Goal: Task Accomplishment & Management: Manage account settings

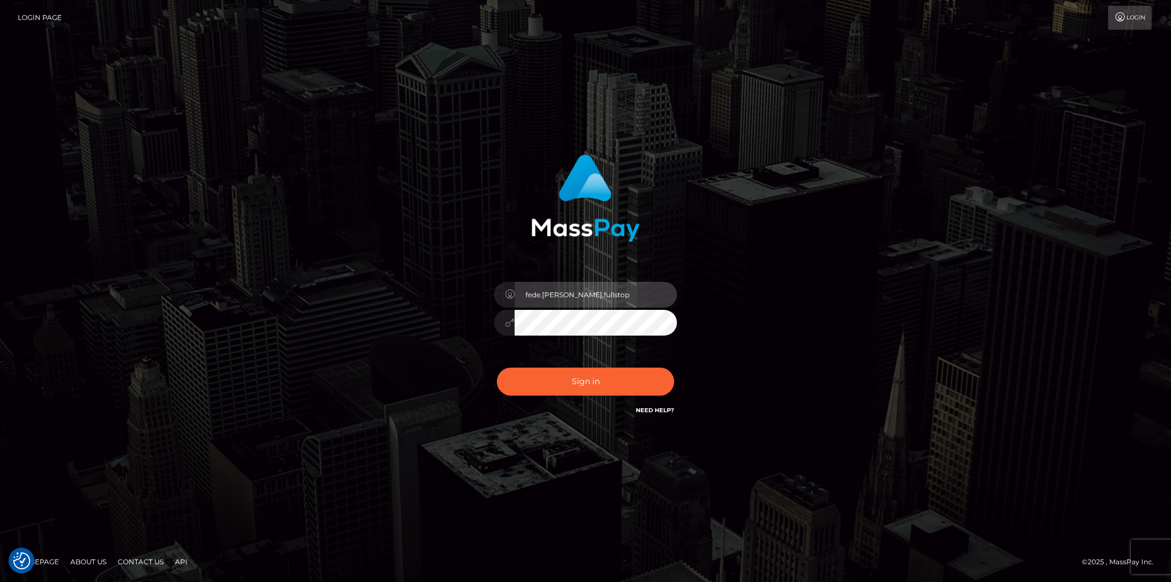
click at [605, 304] on input "fede.contino.fullstop" at bounding box center [596, 295] width 162 height 26
type input "fede.luminary"
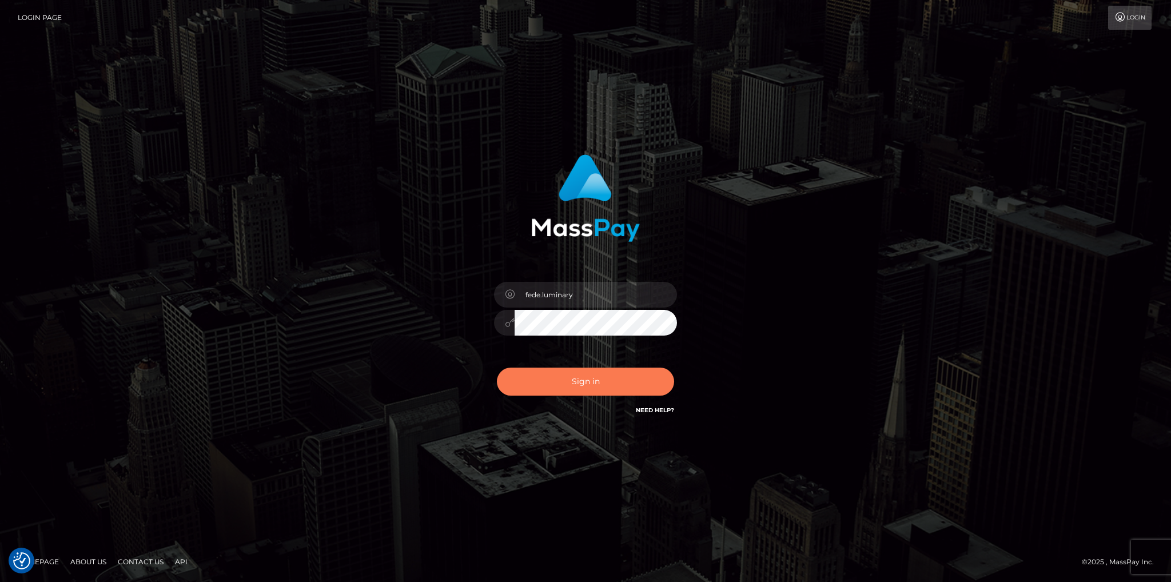
click at [638, 380] on button "Sign in" at bounding box center [585, 382] width 177 height 28
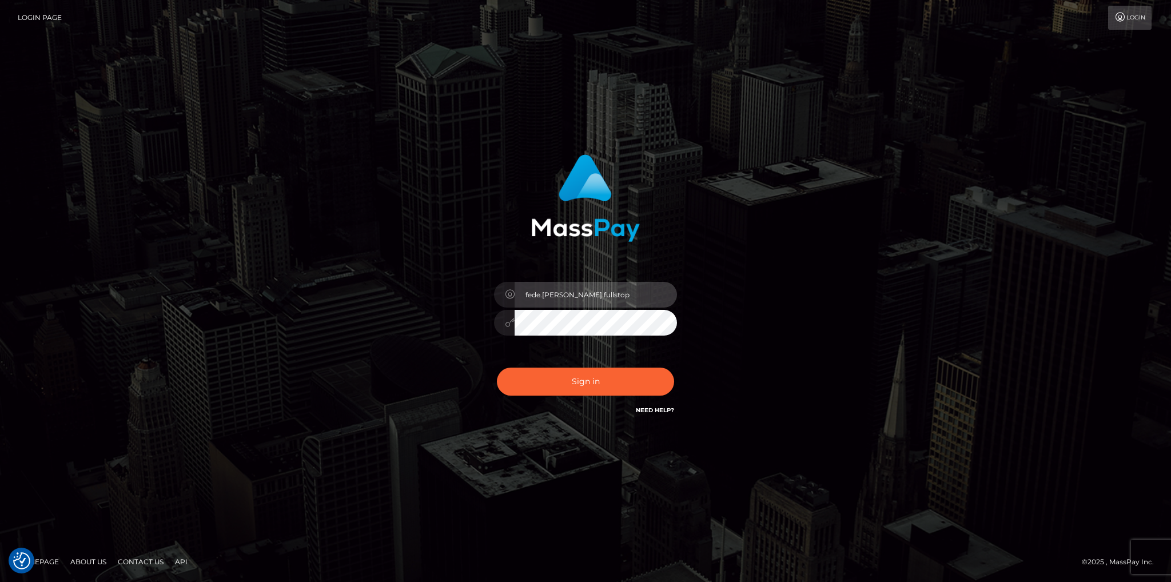
click at [611, 297] on input "fede.contino.fullstop" at bounding box center [596, 295] width 162 height 26
type input "fede.luminary"
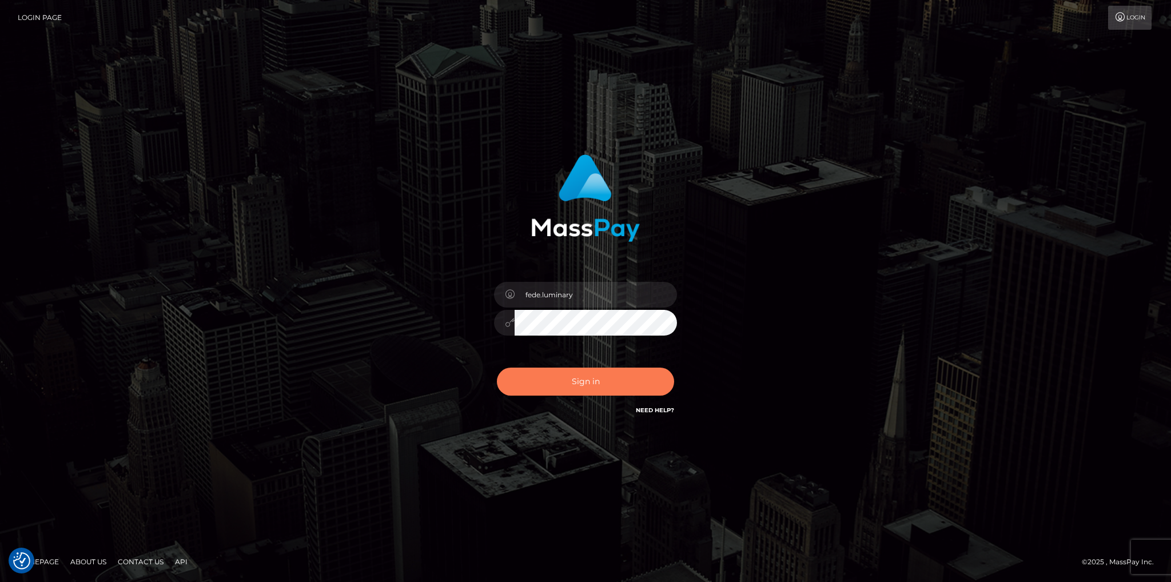
drag, startPoint x: 618, startPoint y: 379, endPoint x: 623, endPoint y: 383, distance: 6.7
click at [623, 383] on button "Sign in" at bounding box center [585, 382] width 177 height 28
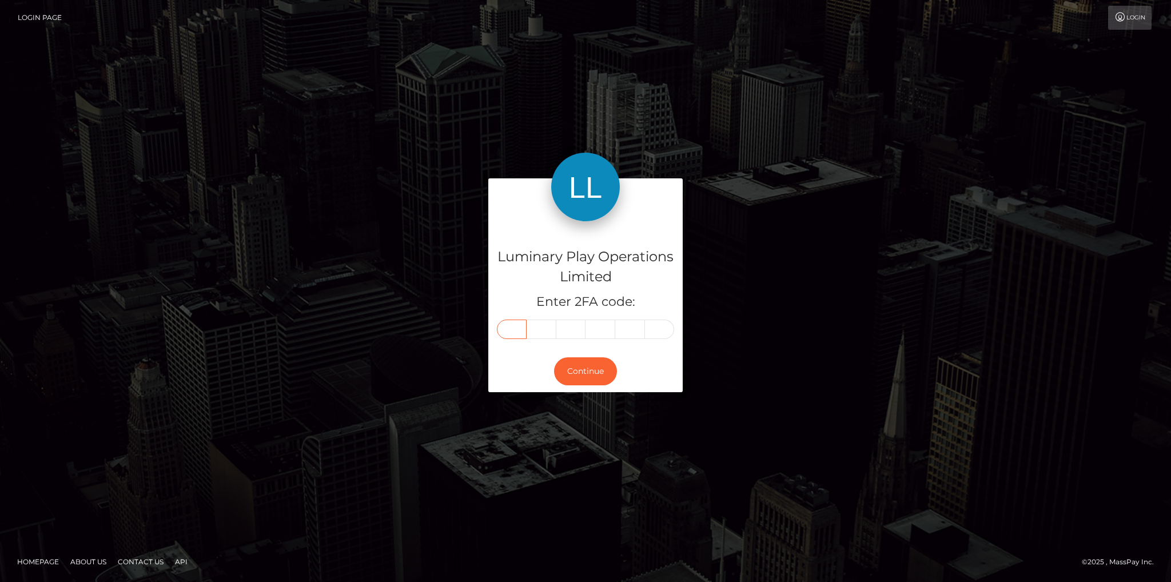
drag, startPoint x: 47, startPoint y: 9, endPoint x: 506, endPoint y: 330, distance: 560.1
click at [506, 330] on input "text" at bounding box center [512, 329] width 30 height 19
type input "3"
type input "8"
type input "1"
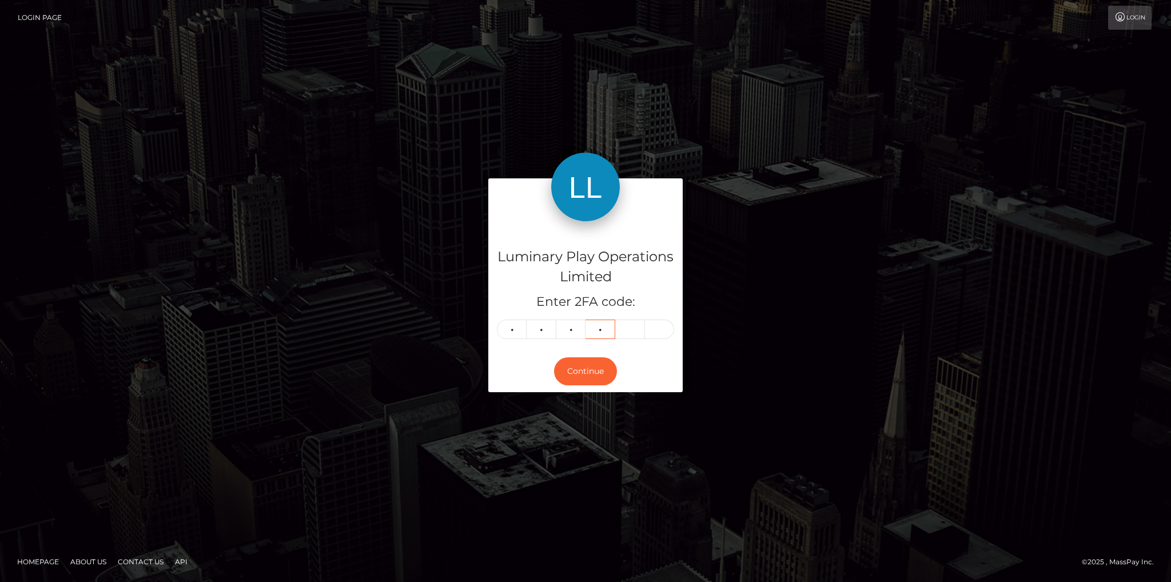
type input "8"
type input "4"
type input "0"
click at [586, 371] on button "Continue" at bounding box center [585, 371] width 63 height 28
